Goal: Transaction & Acquisition: Purchase product/service

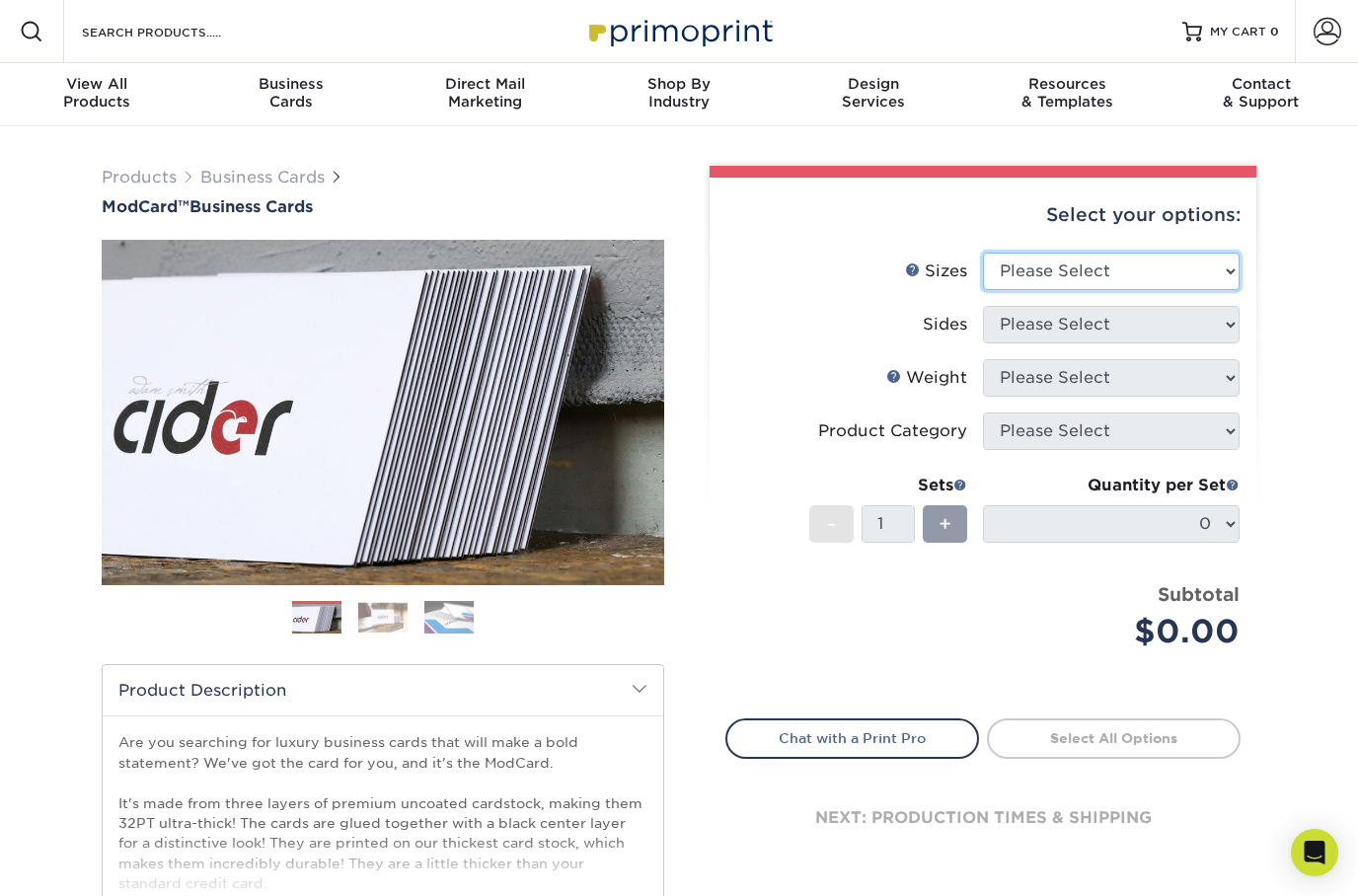
click at [1206, 273] on select "Please Select 1.5" x 3.5" - Mini 1.75" x 3.5" - Mini 2" x 2" - Square 2" x 3" -…" at bounding box center [1111, 272] width 257 height 38
click at [1216, 266] on select "Please Select 1.5" x 3.5" - Mini 1.75" x 3.5" - Mini 2" x 2" - Square 2" x 3" -…" at bounding box center [1111, 272] width 257 height 38
select select "2.00x3.50"
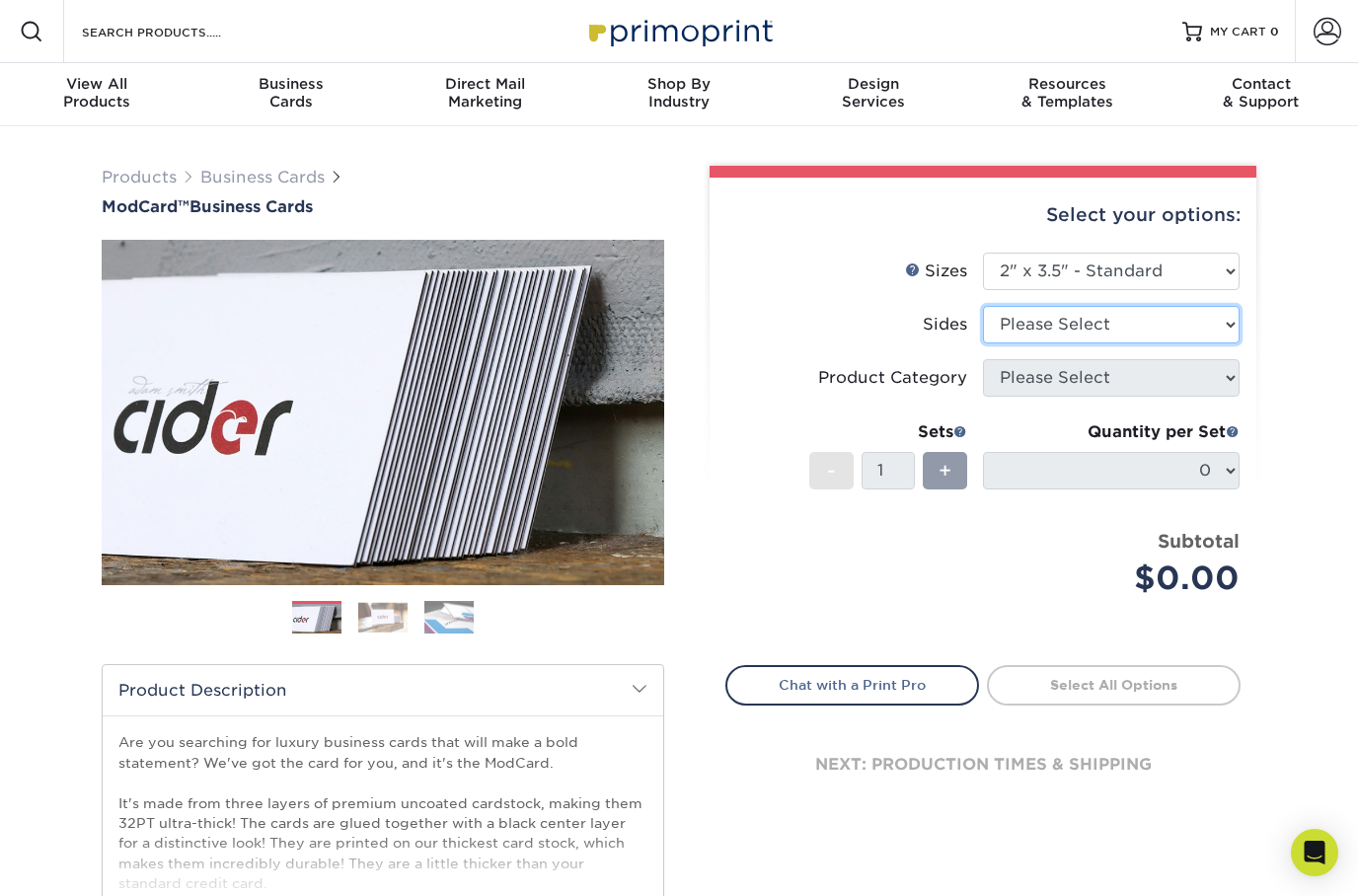
click at [1203, 326] on select "Please Select Print Both Sides Print Front Only" at bounding box center [1111, 325] width 257 height 38
select select "13abbda7-1d64-4f25-8bb2-c179b224825d"
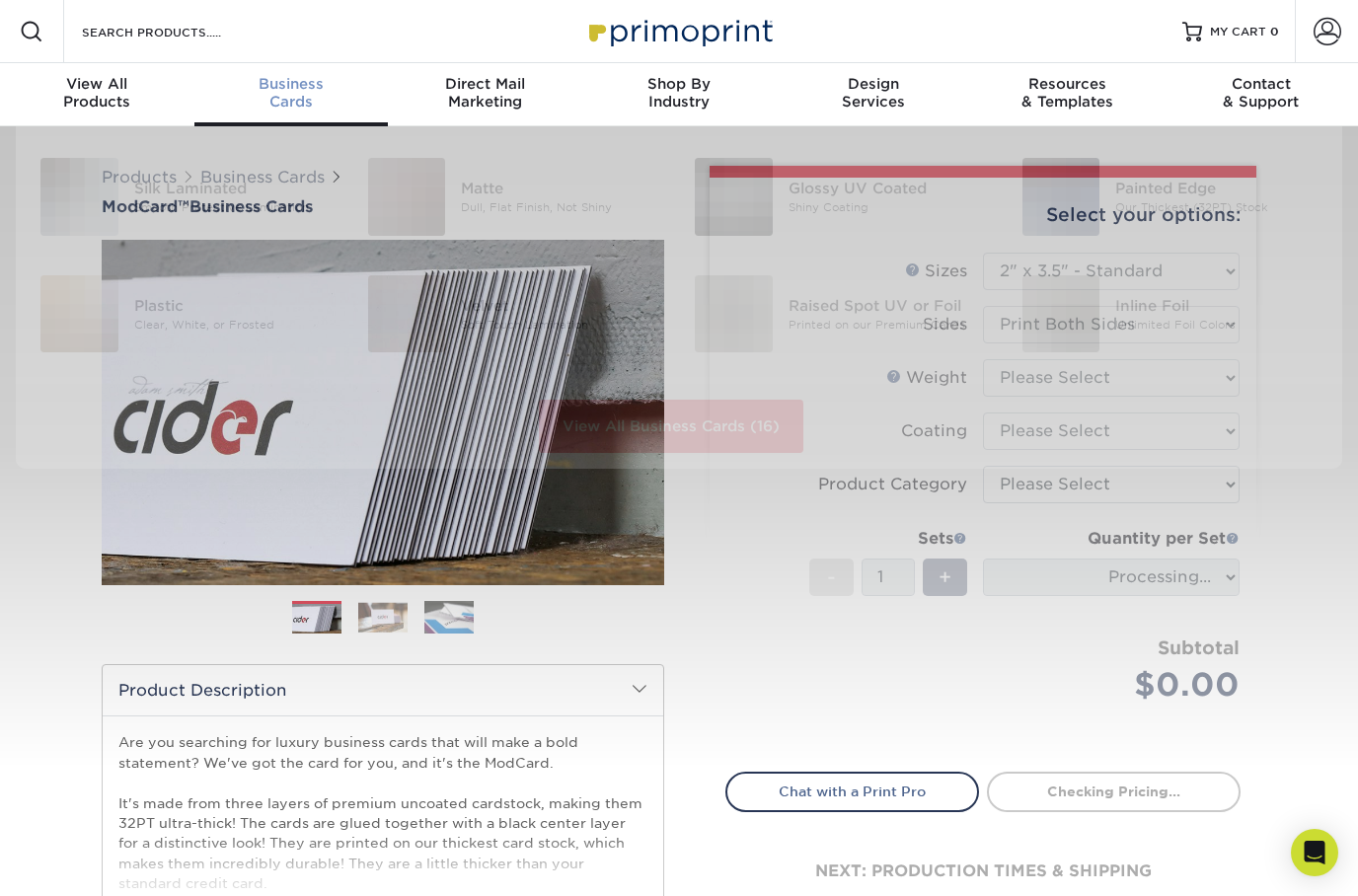
click at [277, 88] on span "Business" at bounding box center [292, 84] width 195 height 18
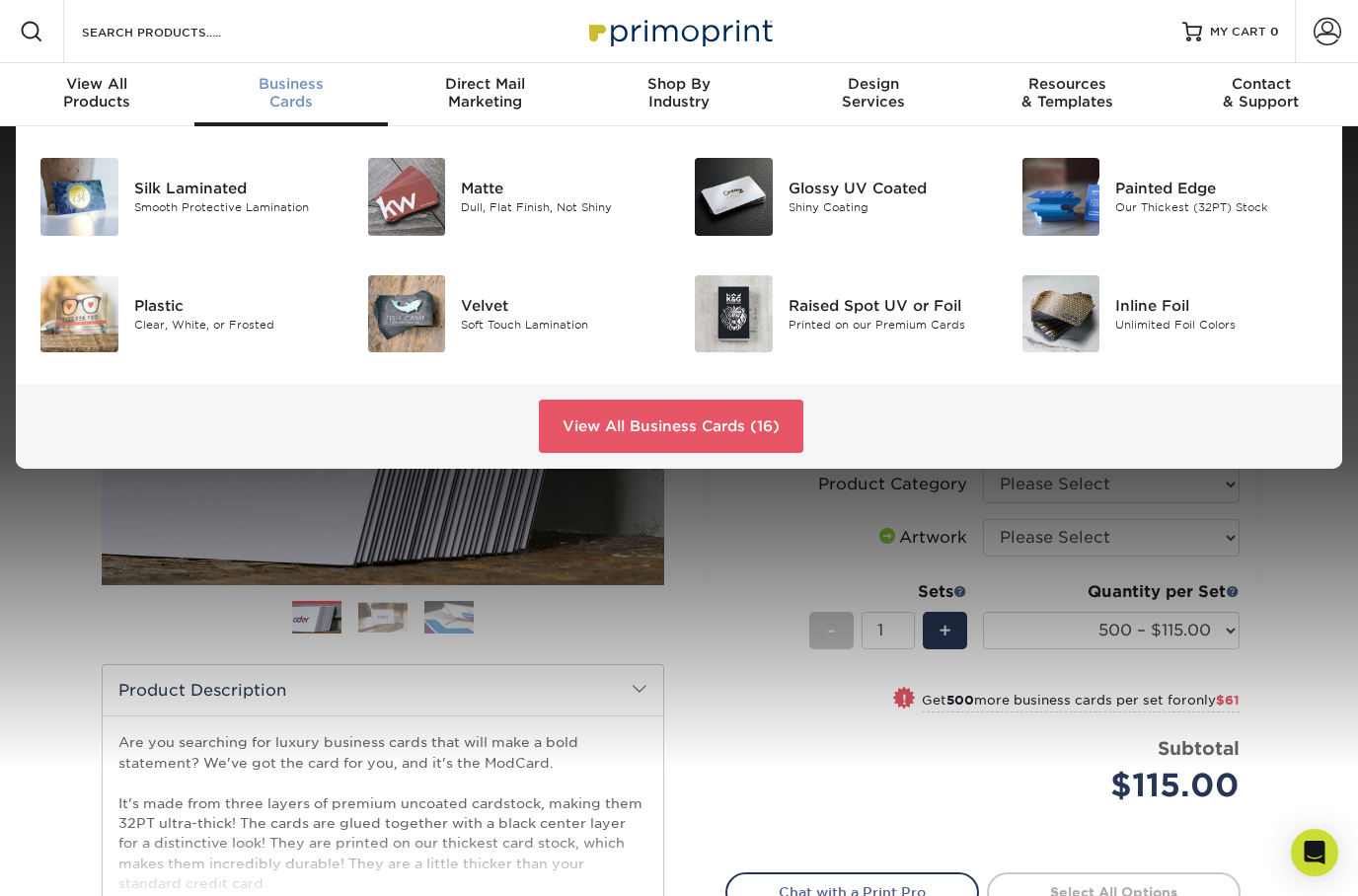
click at [772, 430] on link "View All Business Cards (16)" at bounding box center [671, 426] width 265 height 53
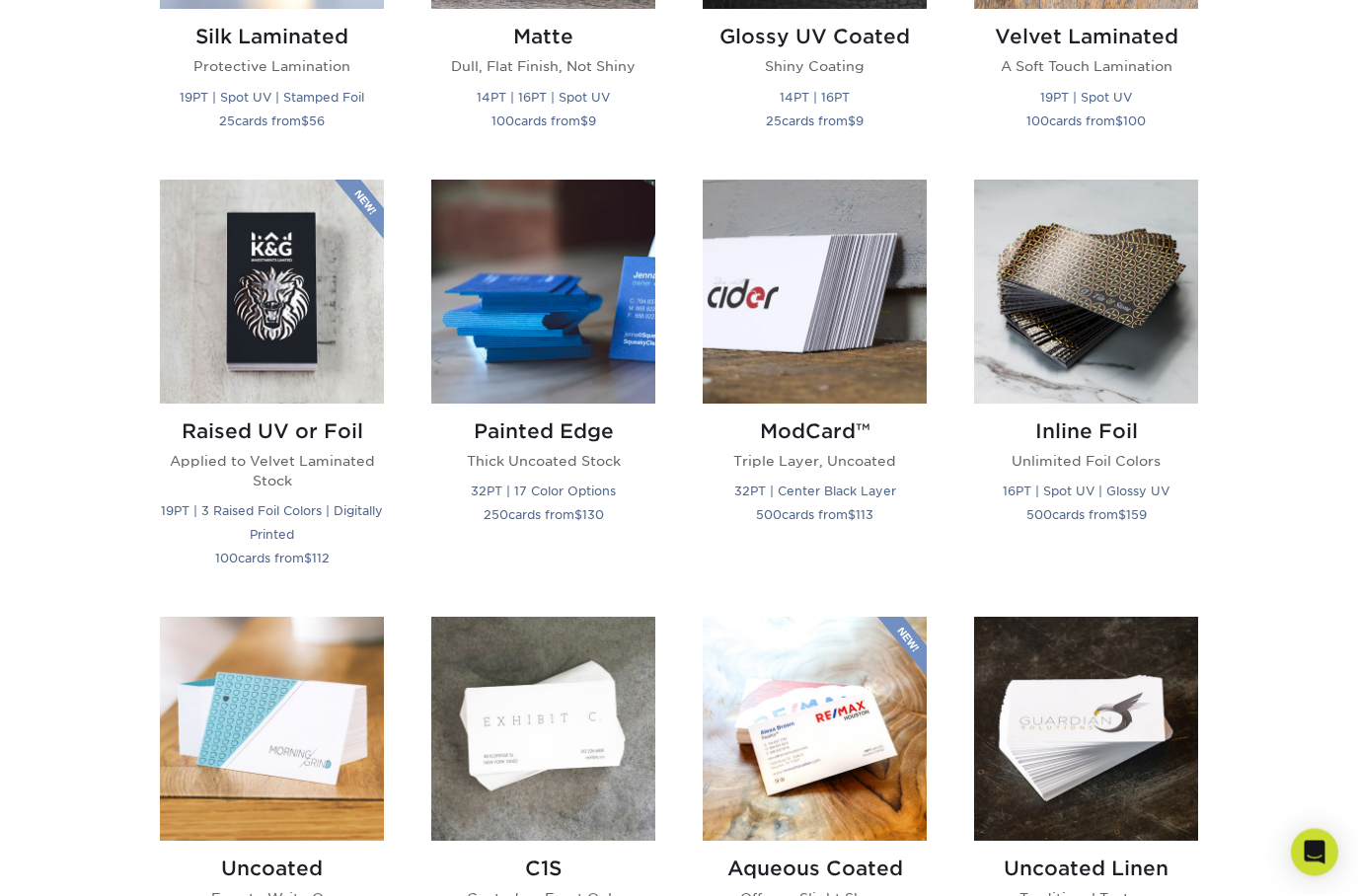
scroll to position [1209, 0]
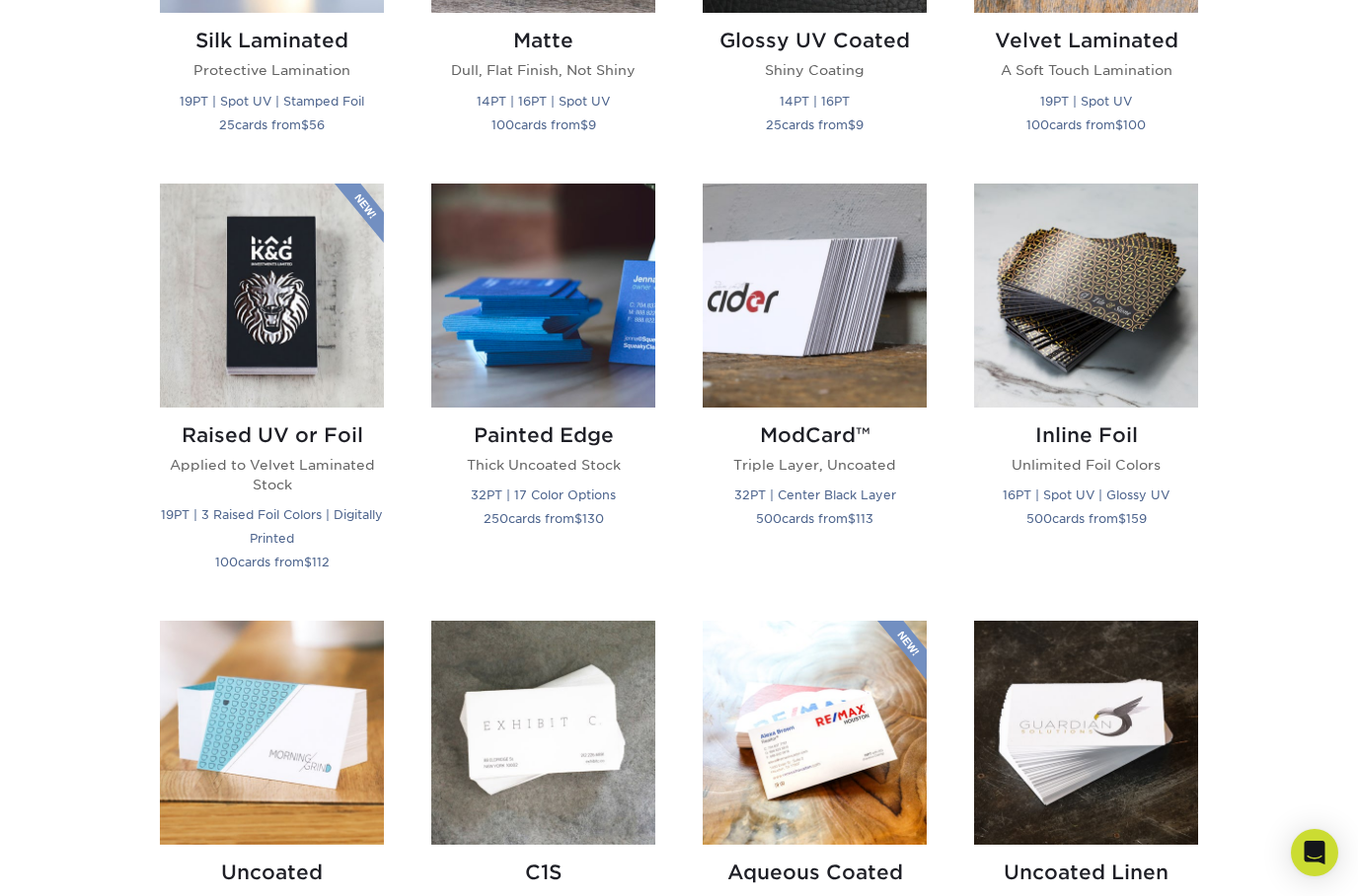
click at [476, 349] on img at bounding box center [544, 296] width 224 height 224
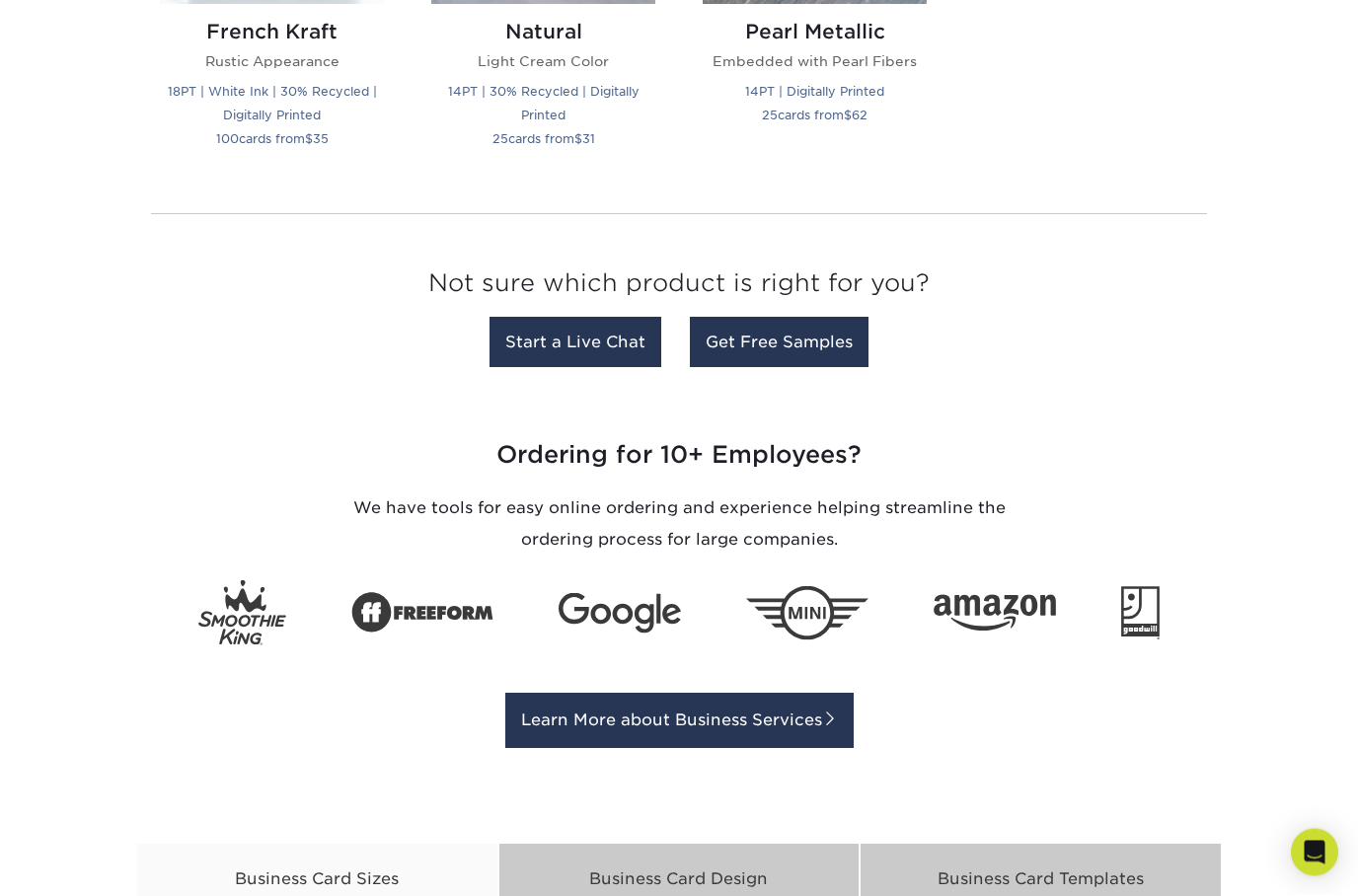
scroll to position [2476, 0]
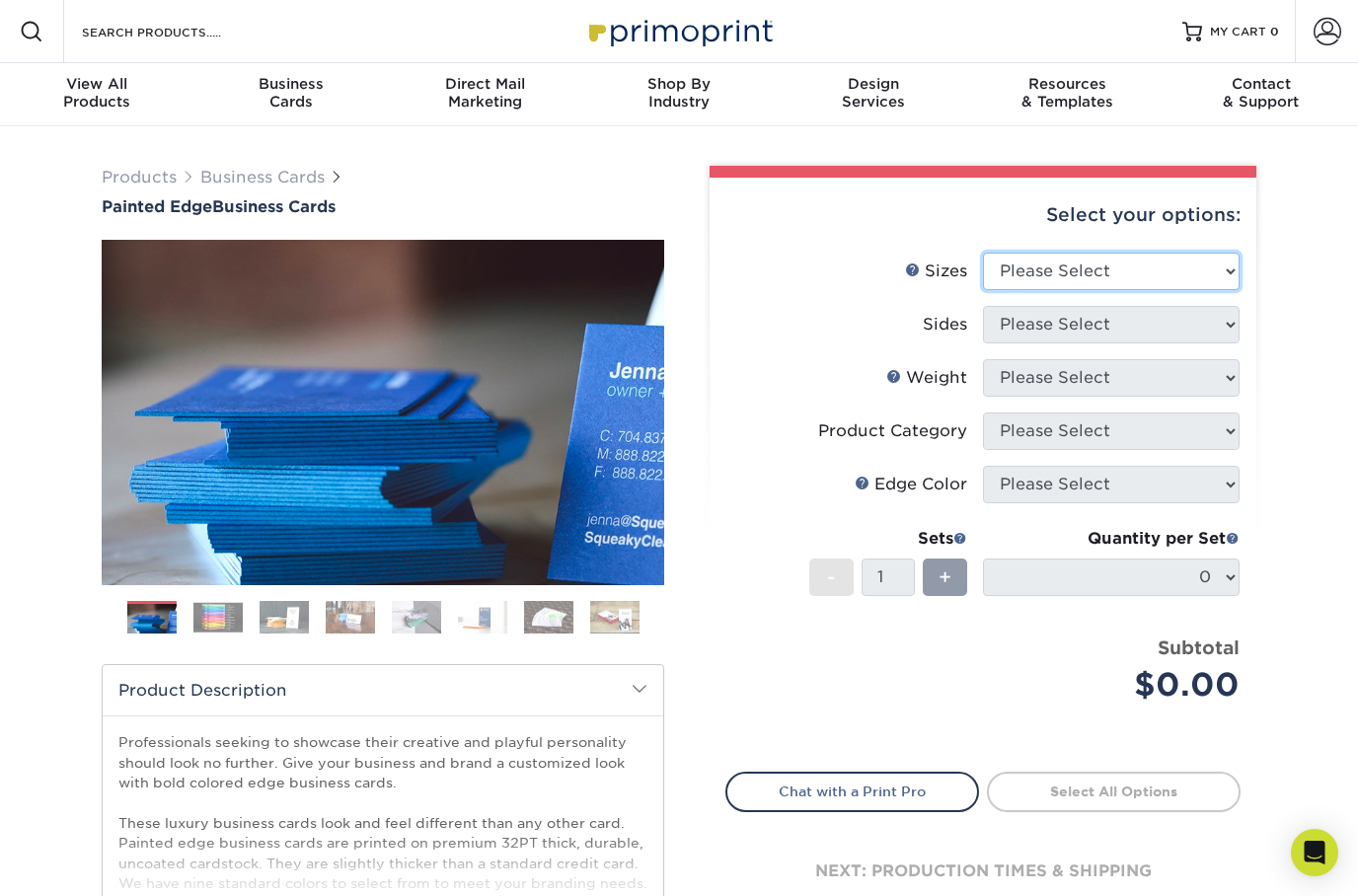
click at [1224, 275] on select "Please Select 2" x 3.5" - Standard 2.125" x 3.375" - European 2.5" x 2.5" - Squ…" at bounding box center [1111, 272] width 257 height 38
select select "2.00x3.50"
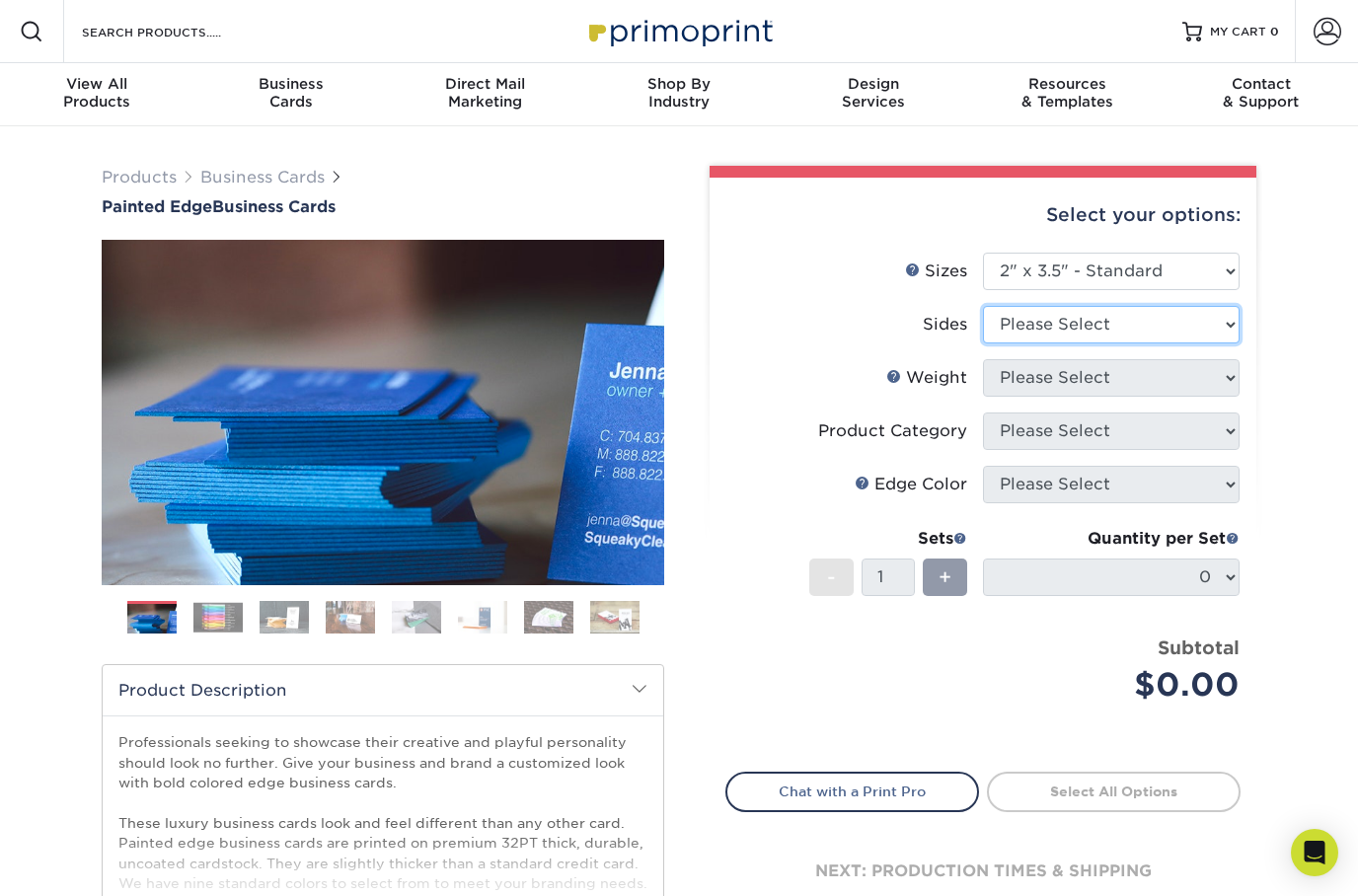
click at [1195, 328] on select "Please Select Print Both Sides Print Front Only" at bounding box center [1111, 325] width 257 height 38
select select "13abbda7-1d64-4f25-8bb2-c179b224825d"
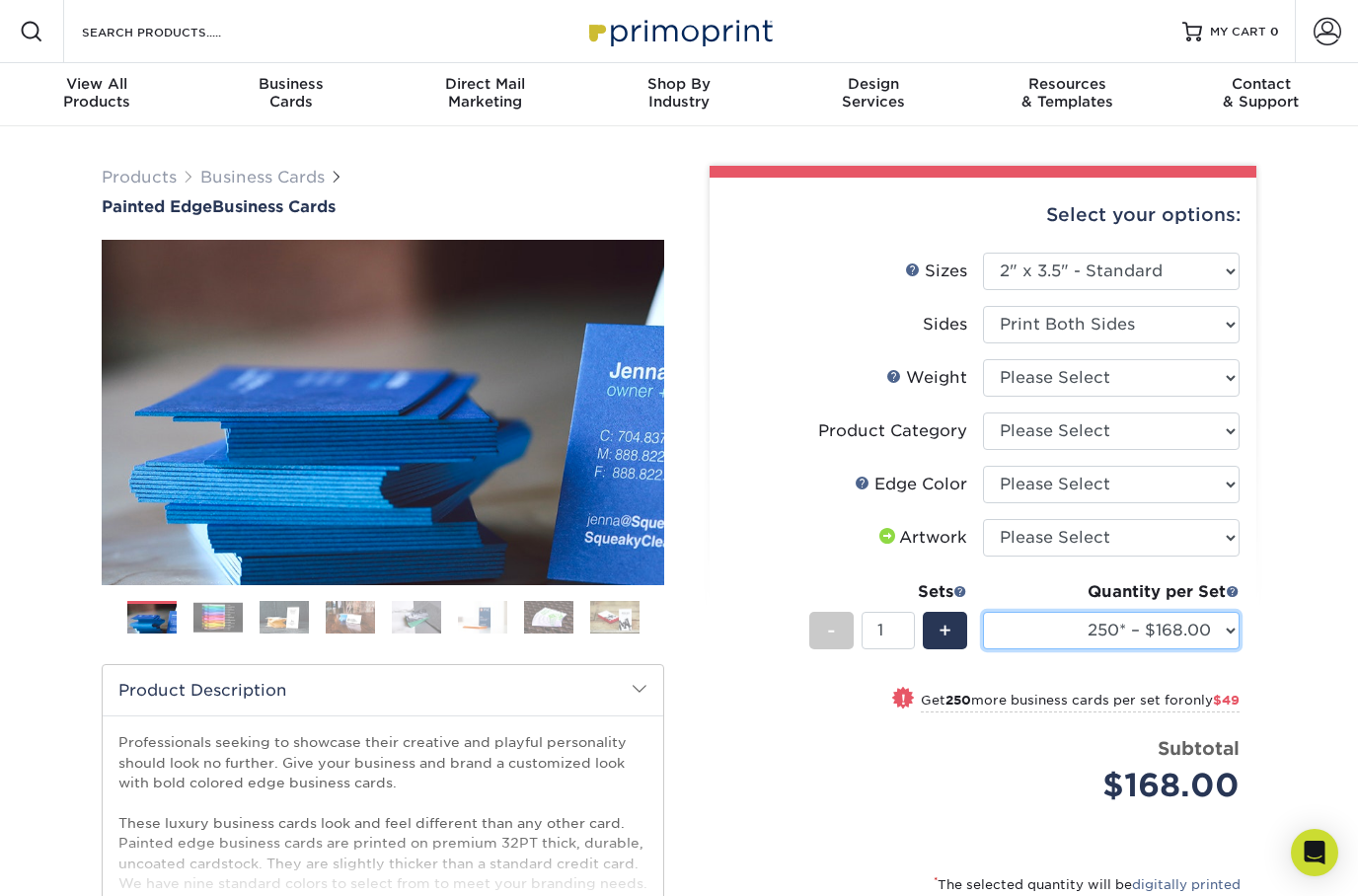
click at [1179, 632] on select "250* – $168.00 500* – $217.00 1000* – $339.00" at bounding box center [1111, 630] width 257 height 38
